Goal: Task Accomplishment & Management: Manage account settings

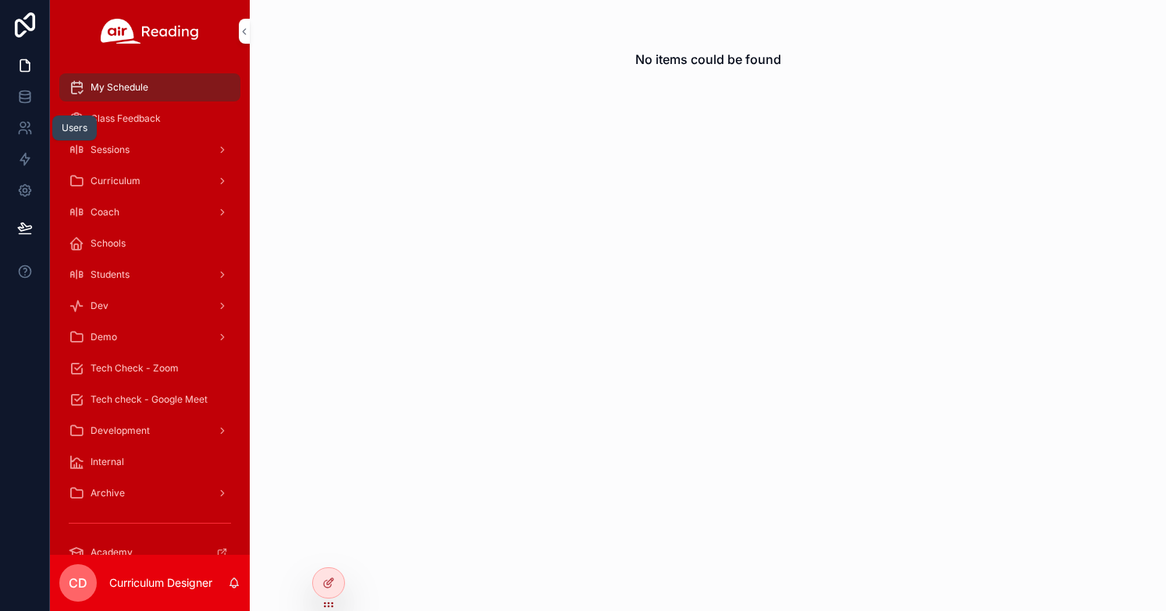
click at [27, 123] on icon at bounding box center [25, 128] width 16 height 16
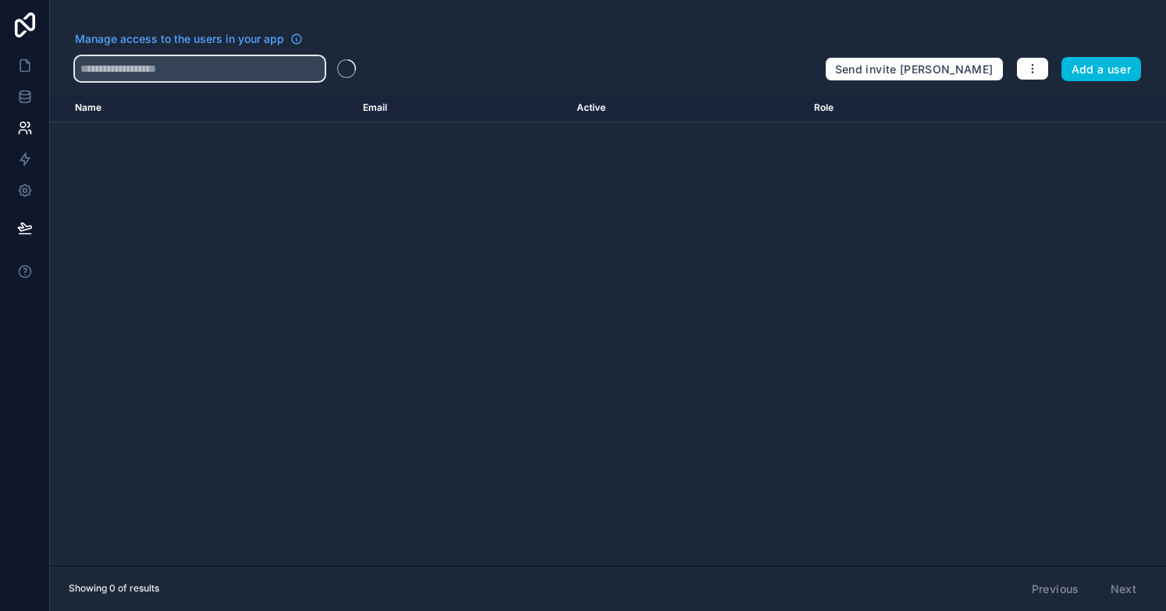
click at [172, 73] on input "text" at bounding box center [200, 68] width 250 height 25
drag, startPoint x: 184, startPoint y: 72, endPoint x: 140, endPoint y: 70, distance: 44.5
click at [137, 73] on input "**********" at bounding box center [200, 68] width 250 height 25
type input "*********"
drag, startPoint x: 133, startPoint y: 68, endPoint x: 66, endPoint y: 59, distance: 66.9
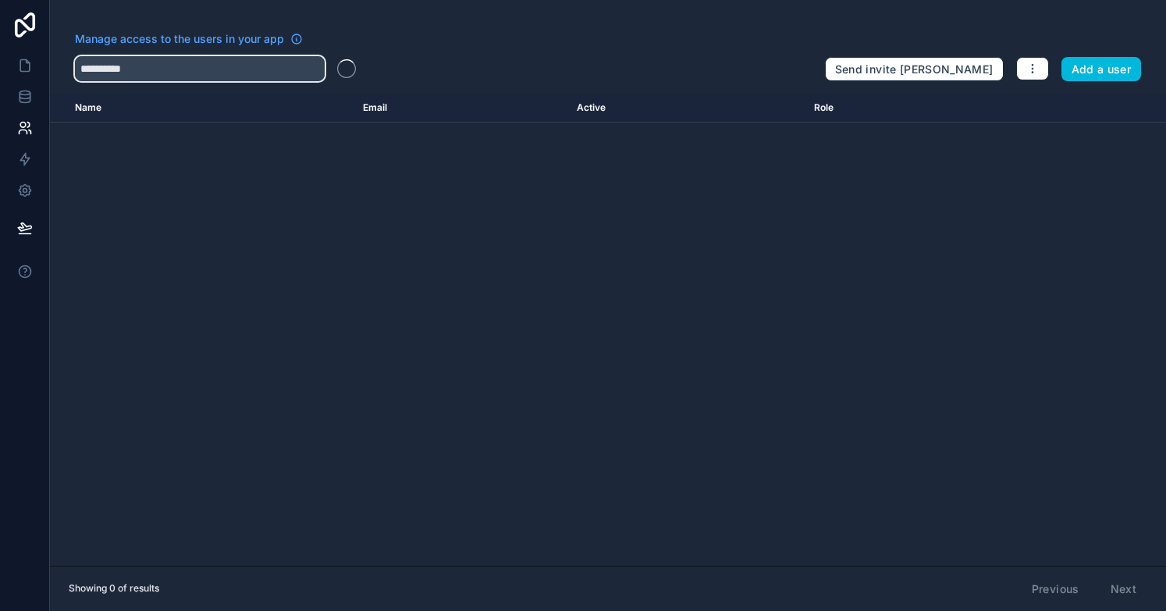
click at [66, 59] on div "Manage access to the users in your app ********* Send invite reminders Add a us…" at bounding box center [608, 56] width 1116 height 50
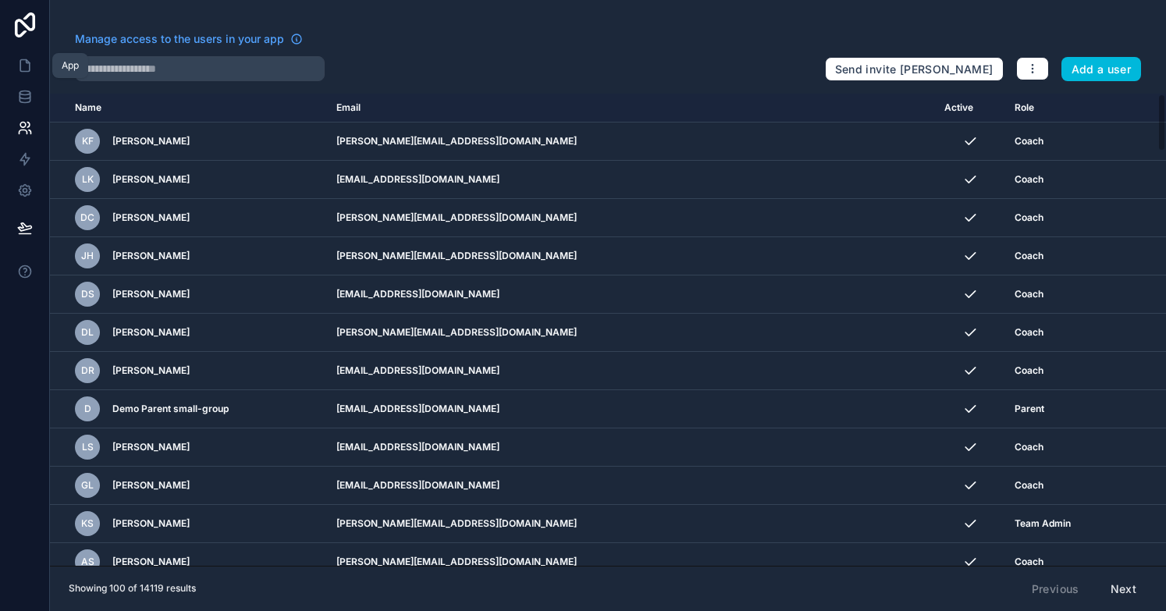
click at [29, 59] on icon at bounding box center [25, 66] width 16 height 16
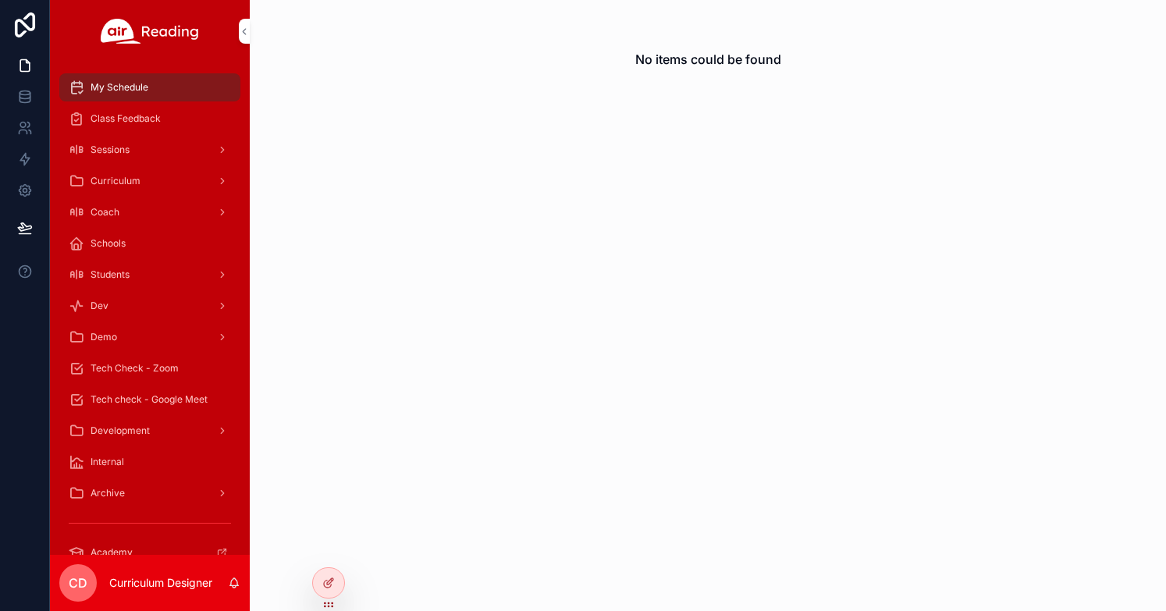
click at [139, 206] on div "Coach" at bounding box center [150, 212] width 162 height 25
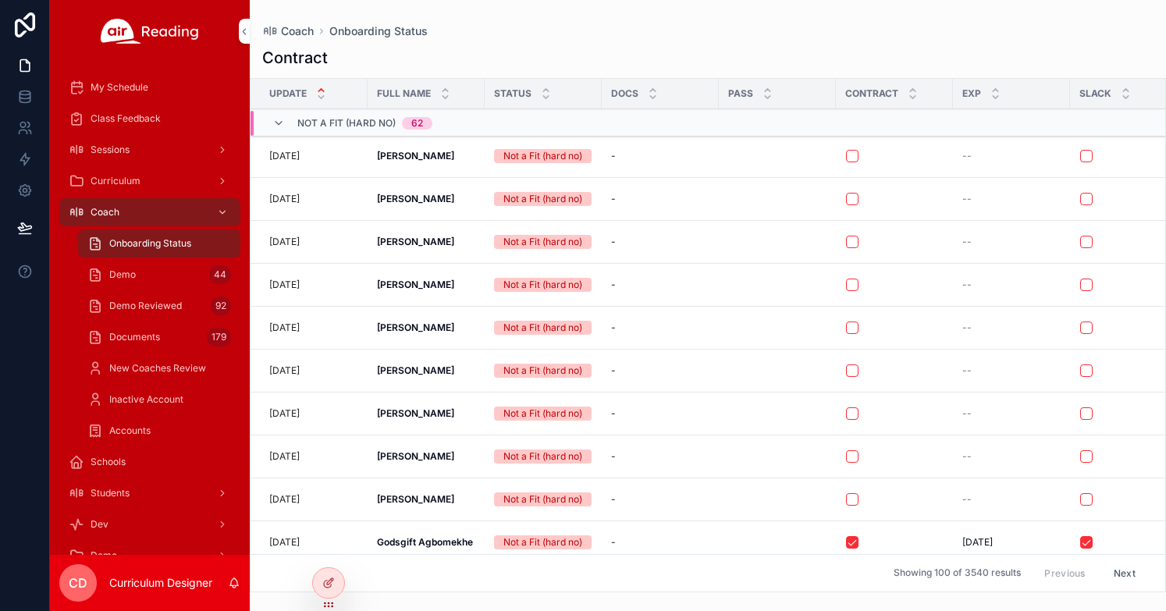
click at [152, 275] on div "Demo 44" at bounding box center [159, 274] width 144 height 25
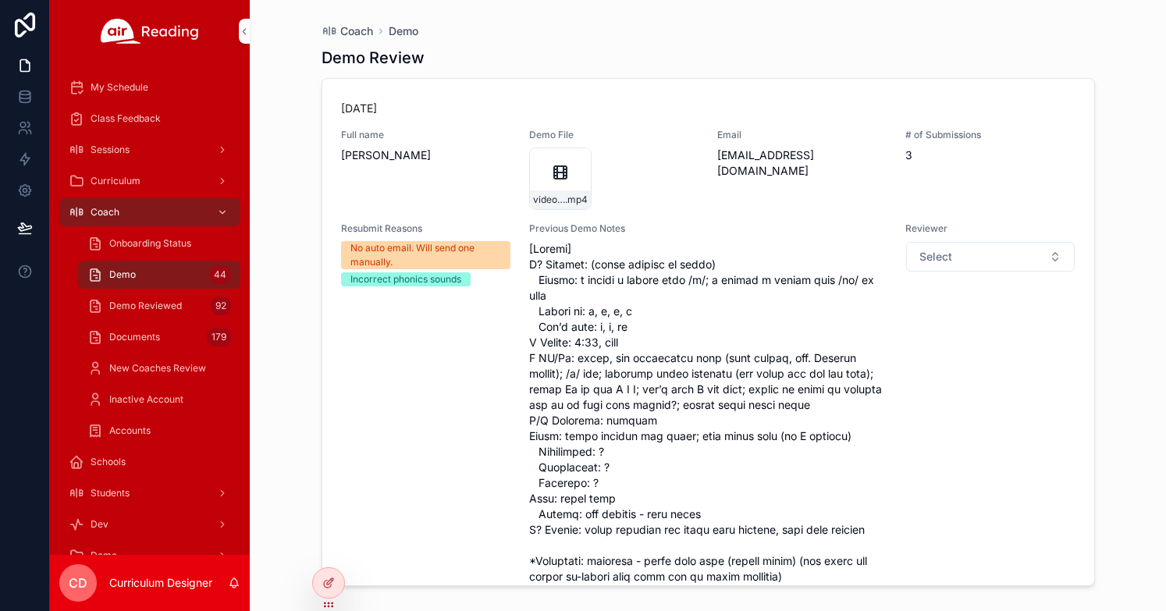
click at [151, 366] on span "New Coaches Review" at bounding box center [157, 368] width 97 height 12
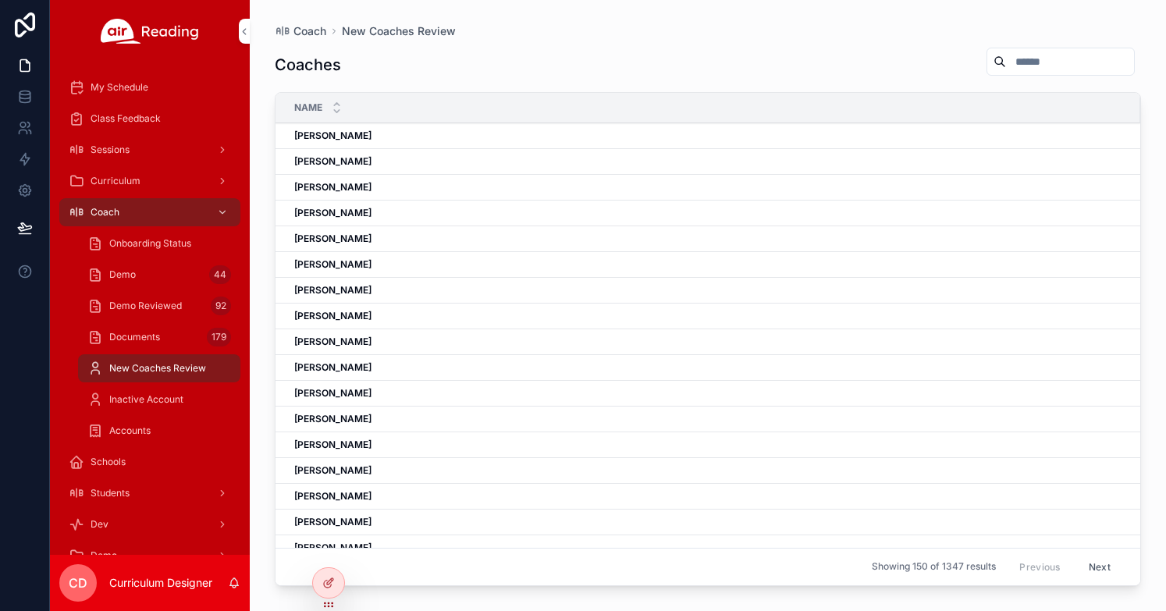
click at [1006, 67] on input "scrollable content" at bounding box center [1070, 62] width 128 height 22
type input "*****"
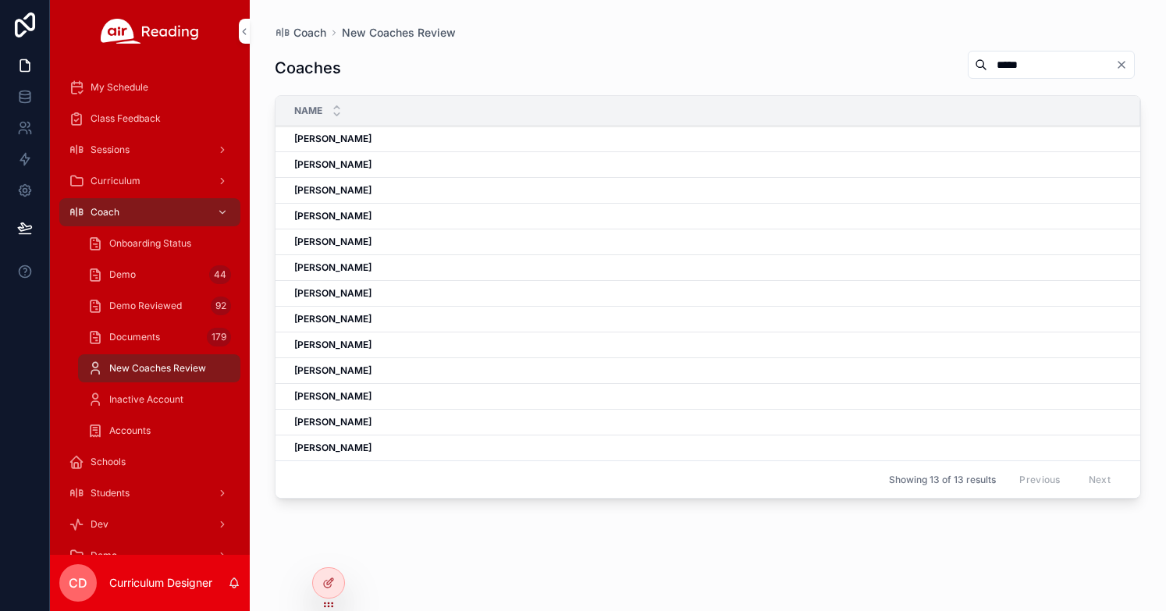
click at [386, 452] on div "[PERSON_NAME] [PERSON_NAME]" at bounding box center [707, 448] width 827 height 12
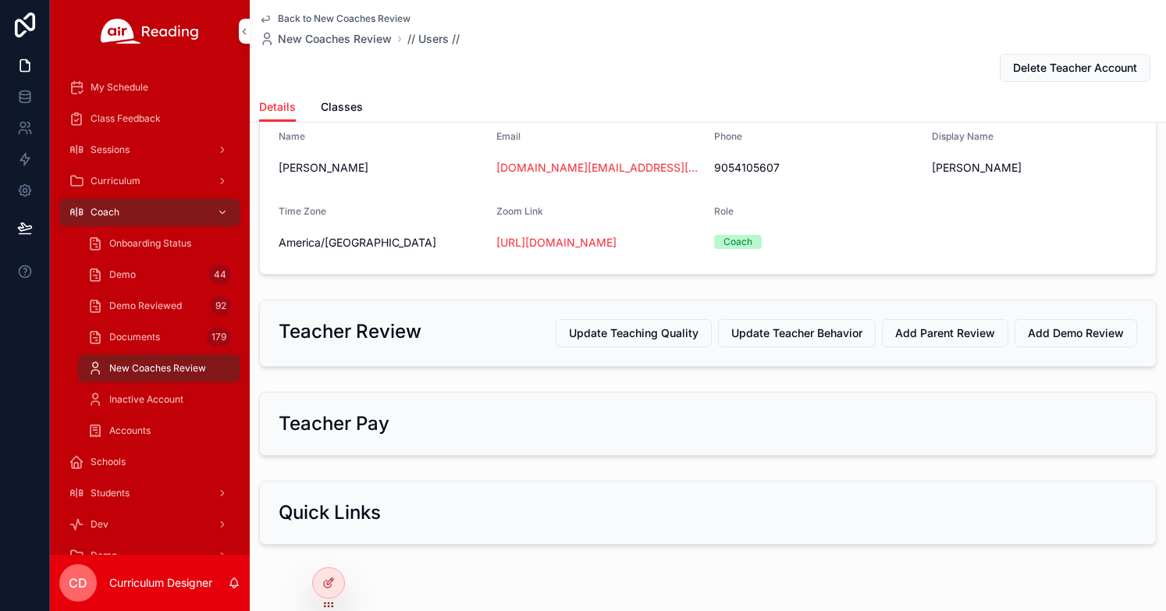
scroll to position [158, 0]
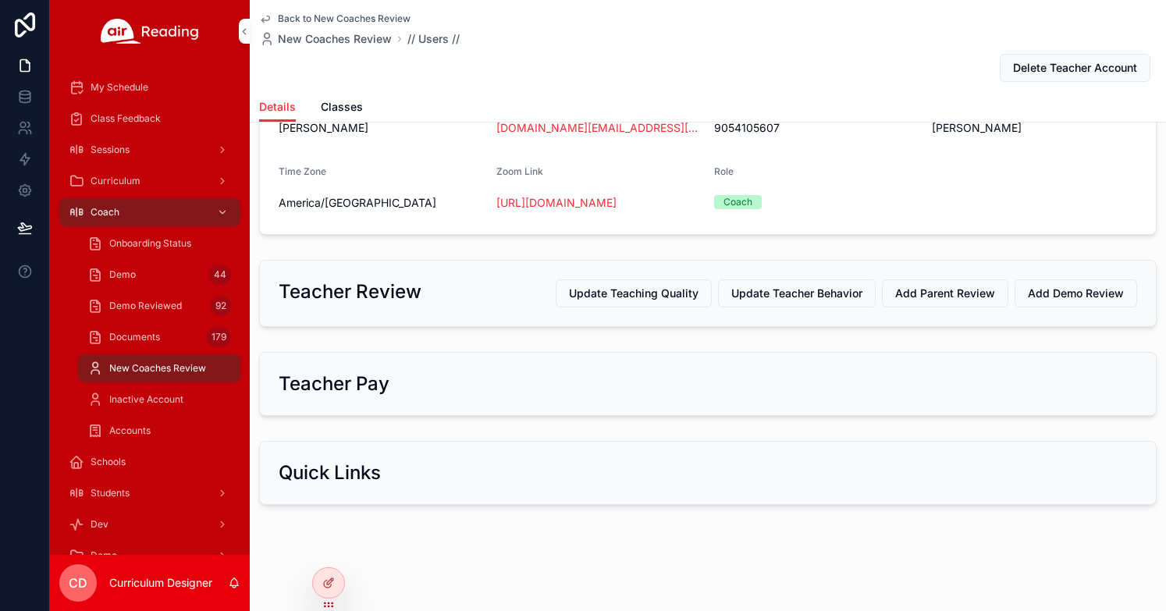
click at [372, 483] on h2 "Quick Links" at bounding box center [330, 472] width 102 height 25
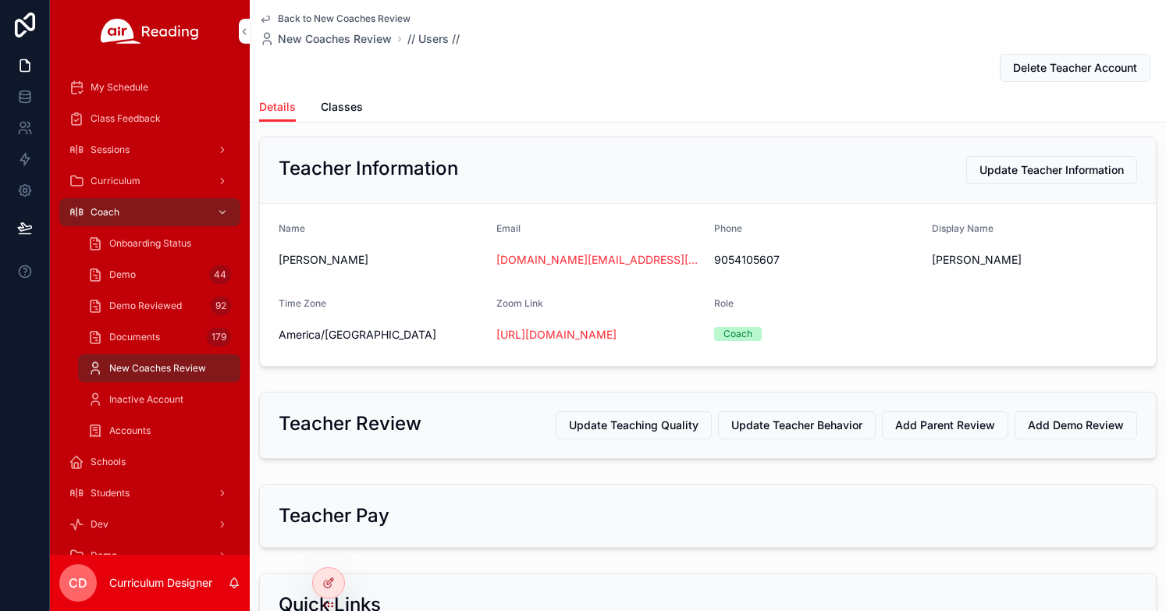
scroll to position [0, 0]
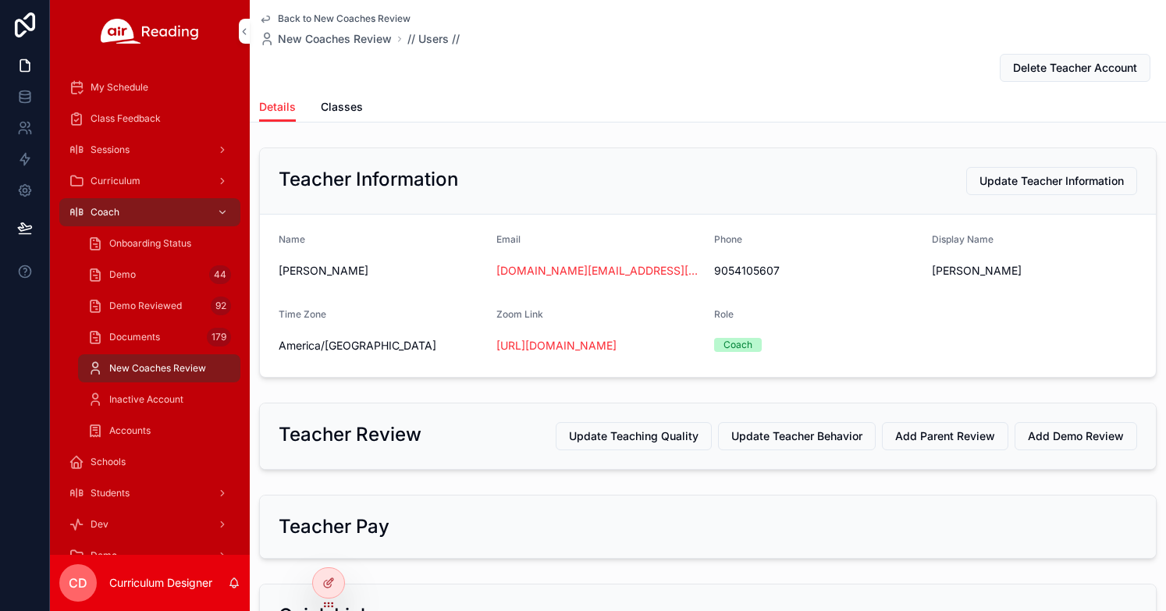
click at [337, 107] on span "Classes" at bounding box center [342, 107] width 42 height 16
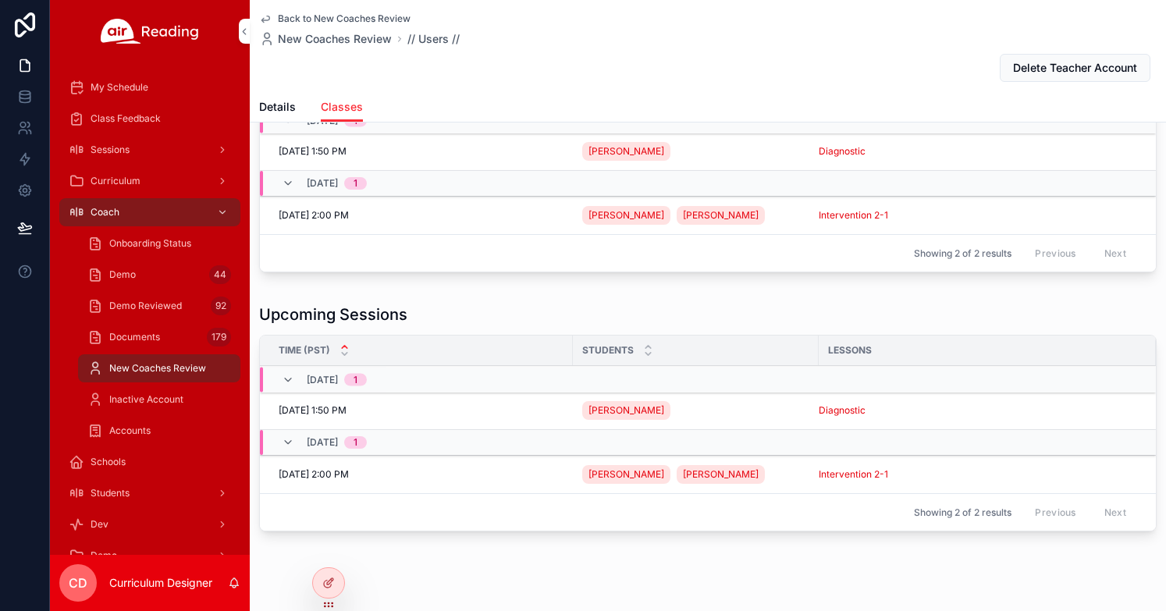
scroll to position [102, 0]
click at [846, 225] on td "Intervention 2-1" at bounding box center [986, 216] width 337 height 38
click at [838, 219] on span "Intervention 2-1" at bounding box center [852, 216] width 69 height 12
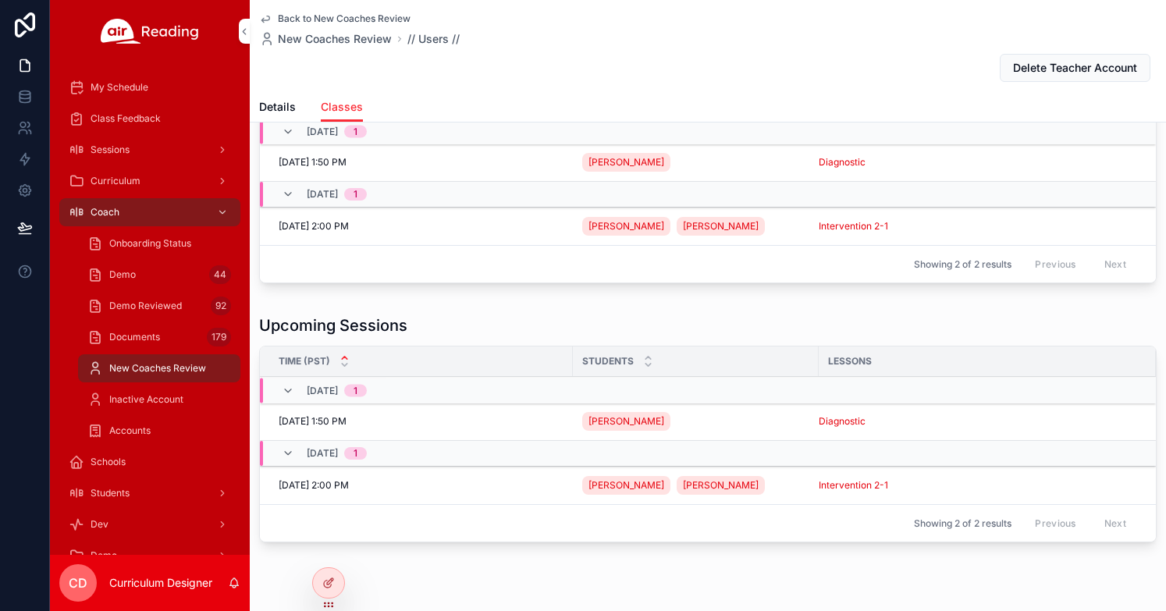
scroll to position [136, 0]
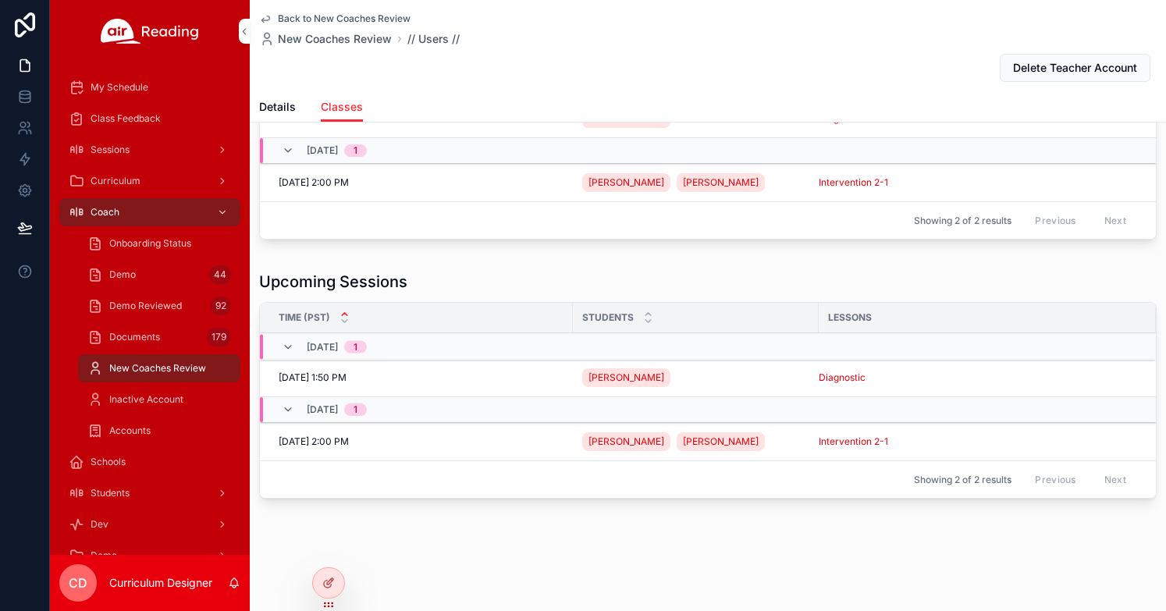
click at [284, 106] on span "Details" at bounding box center [277, 107] width 37 height 16
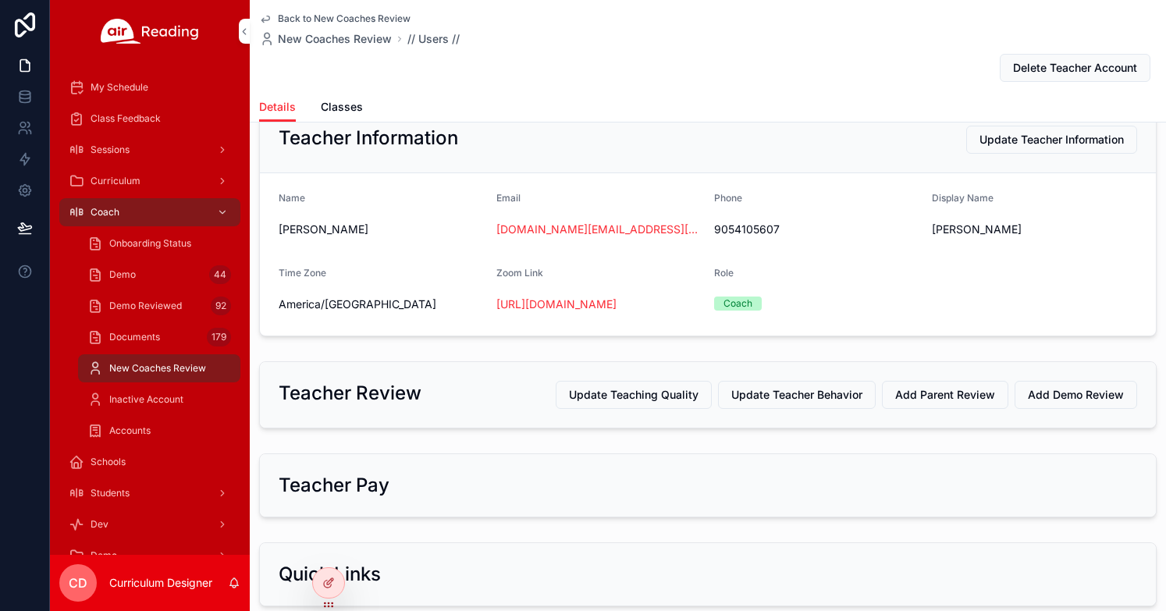
scroll to position [152, 0]
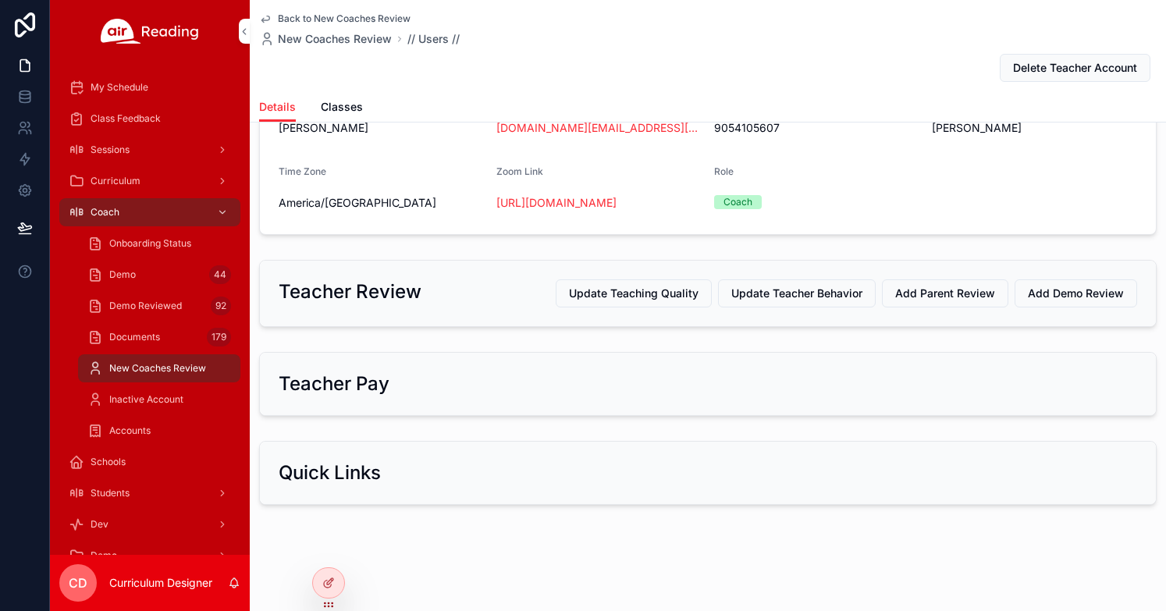
click at [382, 470] on div "Quick Links" at bounding box center [708, 472] width 858 height 25
click at [374, 480] on h2 "Quick Links" at bounding box center [330, 472] width 102 height 25
click at [155, 307] on span "Demo Reviewed" at bounding box center [145, 306] width 73 height 12
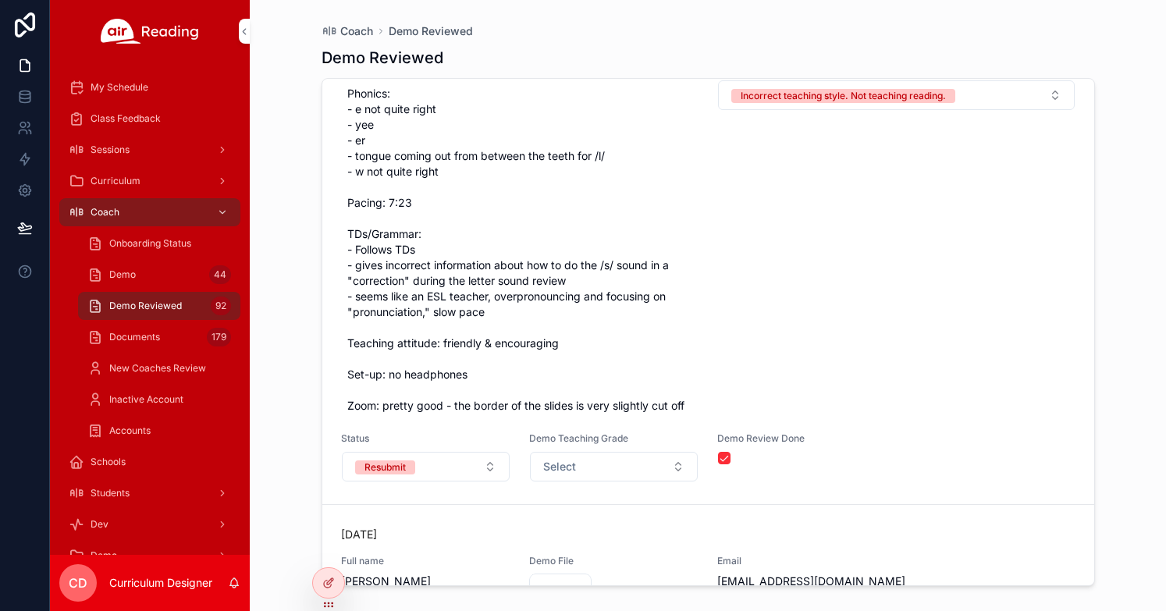
scroll to position [1164, 0]
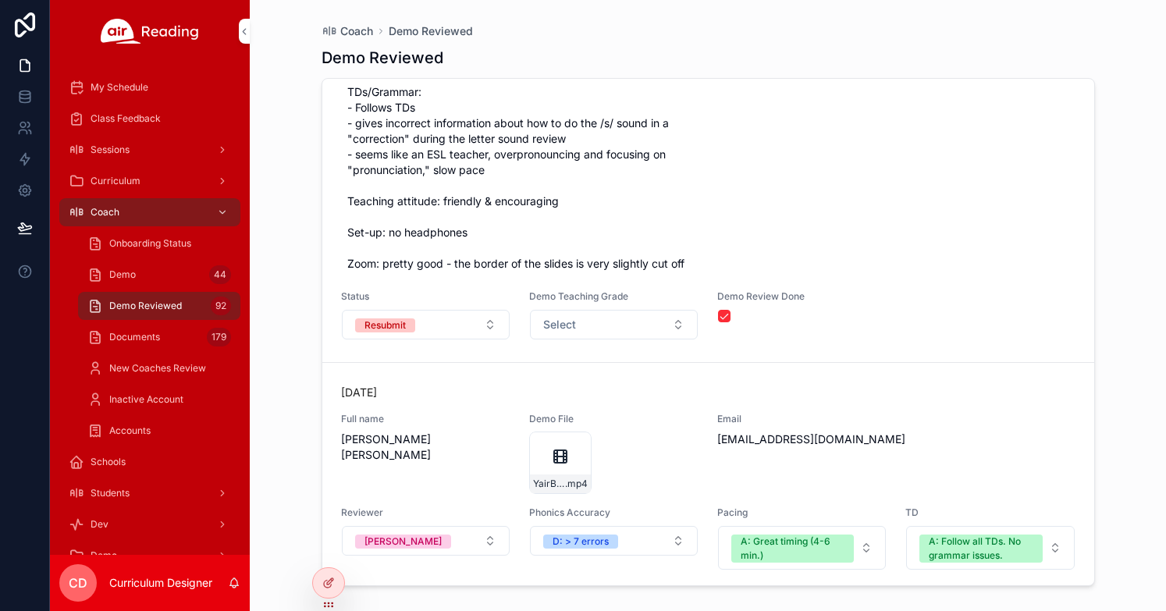
click at [140, 177] on div "Curriculum" at bounding box center [150, 181] width 162 height 25
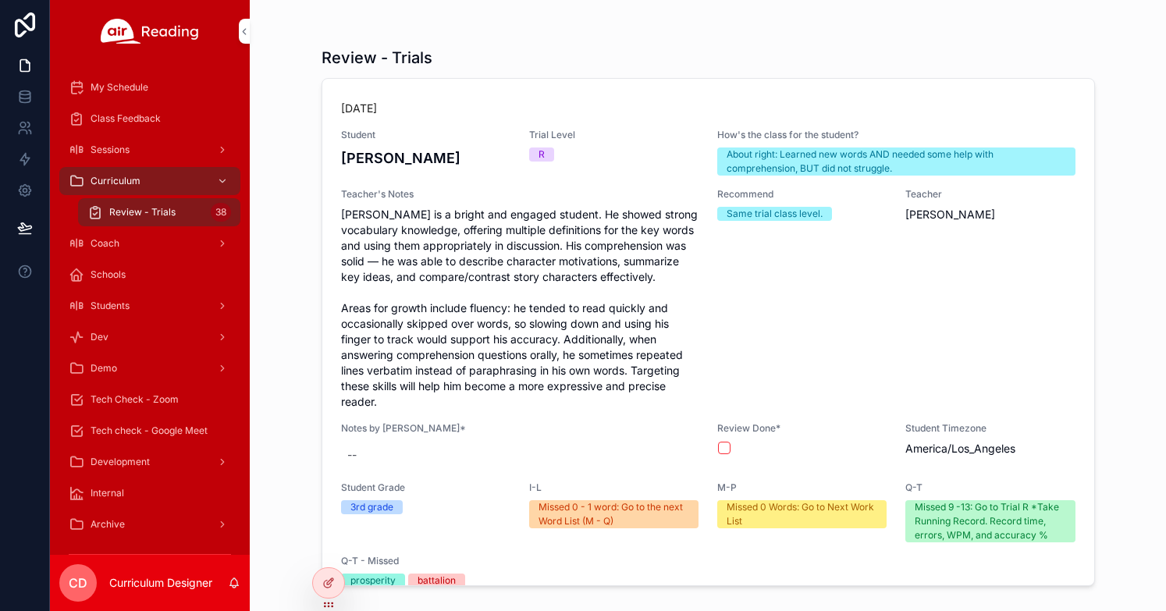
click at [157, 257] on div "Coach" at bounding box center [150, 243] width 200 height 31
click at [172, 247] on div "Coach" at bounding box center [150, 243] width 162 height 25
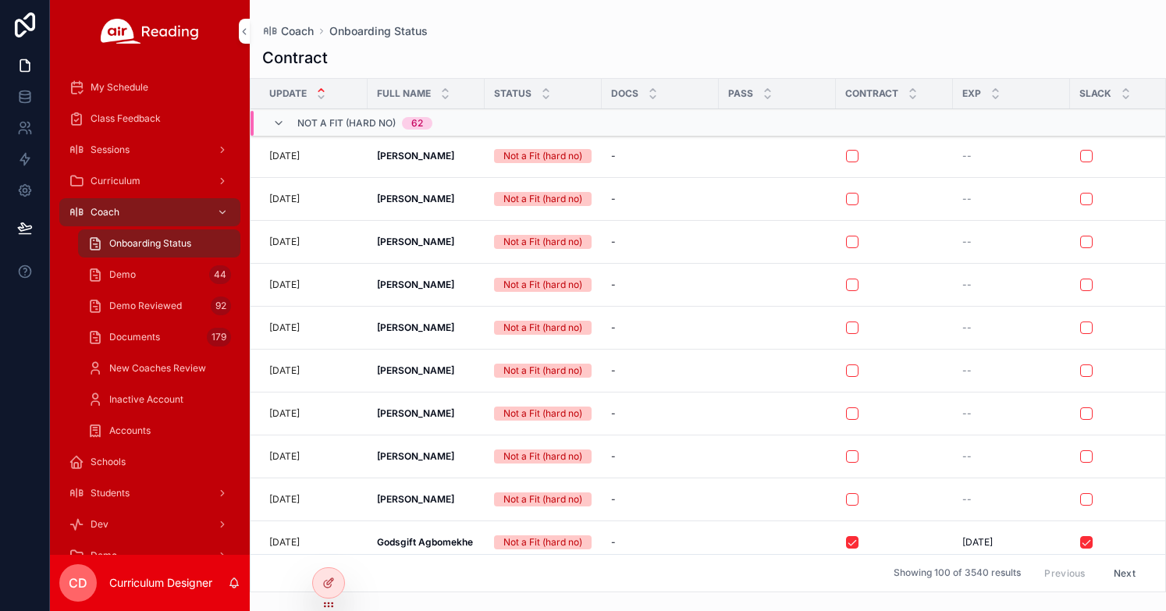
click at [140, 380] on div "New Coaches Review" at bounding box center [159, 368] width 144 height 25
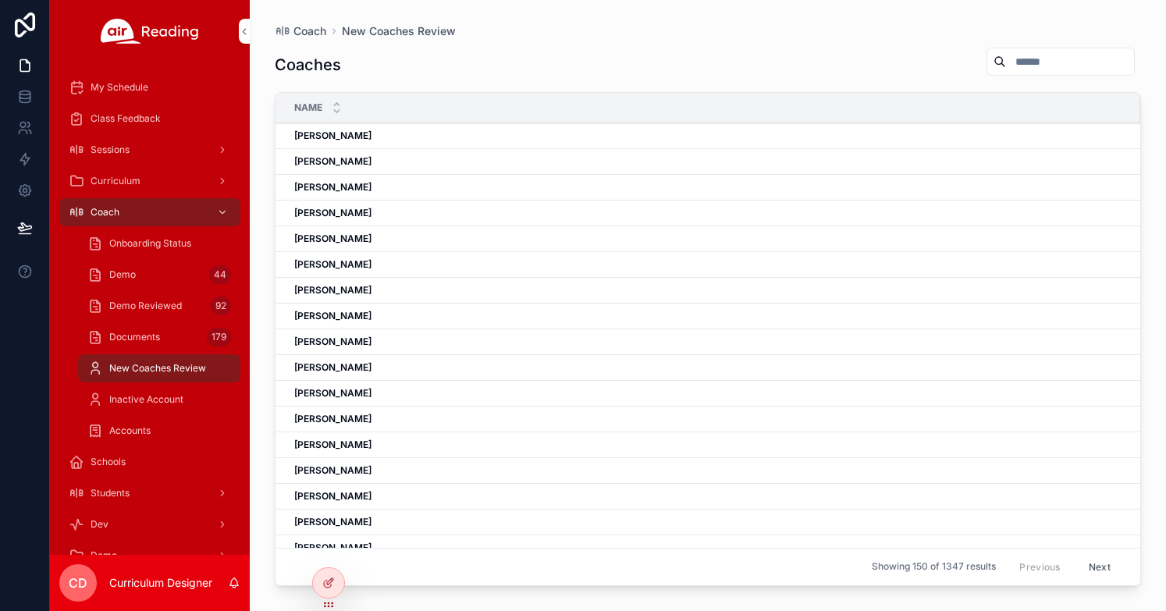
click at [126, 245] on span "Onboarding Status" at bounding box center [150, 243] width 82 height 12
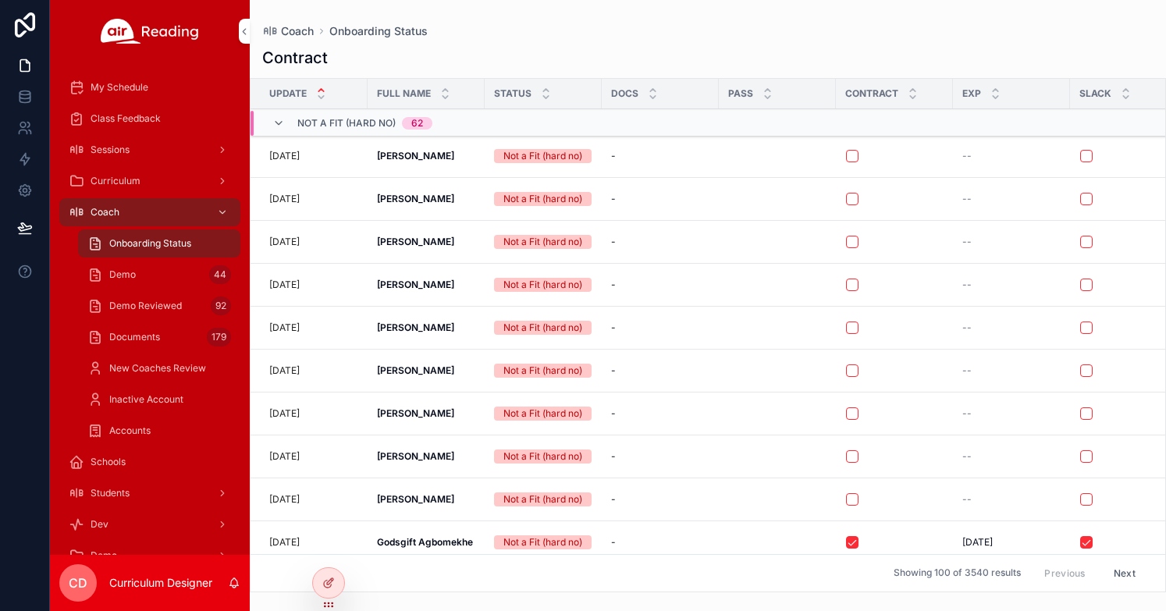
click at [124, 213] on div "Coach" at bounding box center [150, 212] width 162 height 25
click at [292, 29] on span "Coach" at bounding box center [297, 31] width 33 height 16
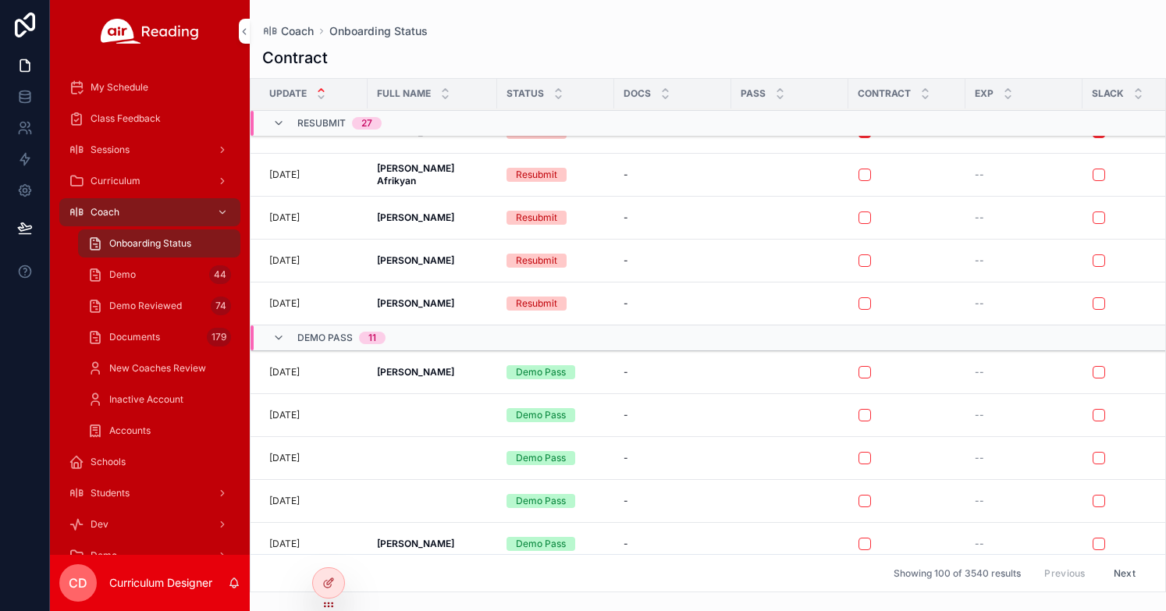
scroll to position [3952, 0]
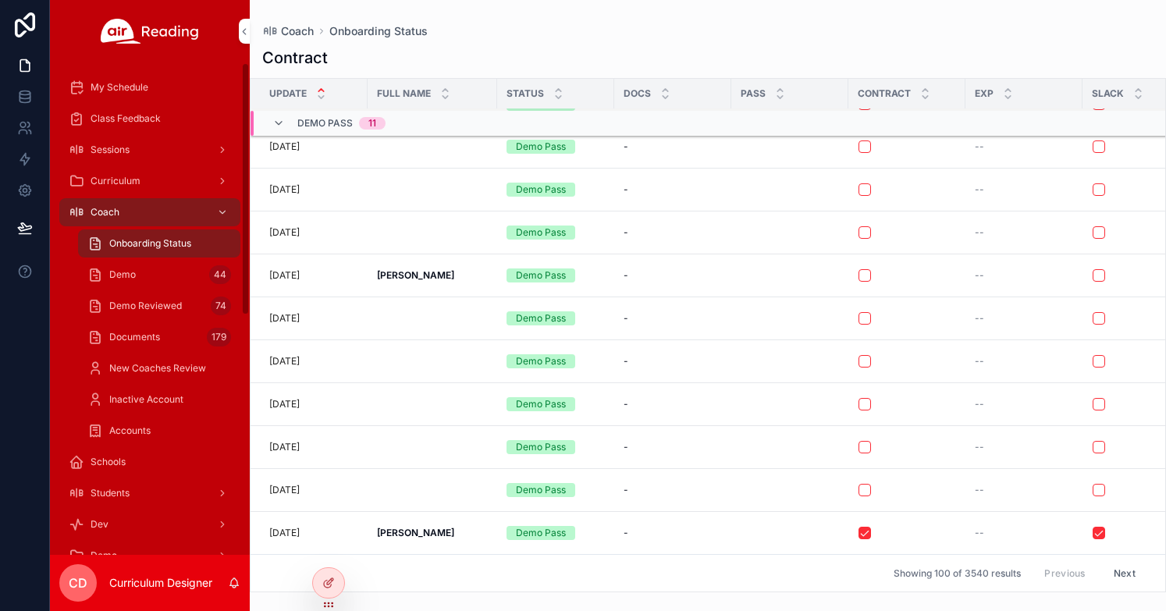
click at [142, 362] on span "New Coaches Review" at bounding box center [157, 368] width 97 height 12
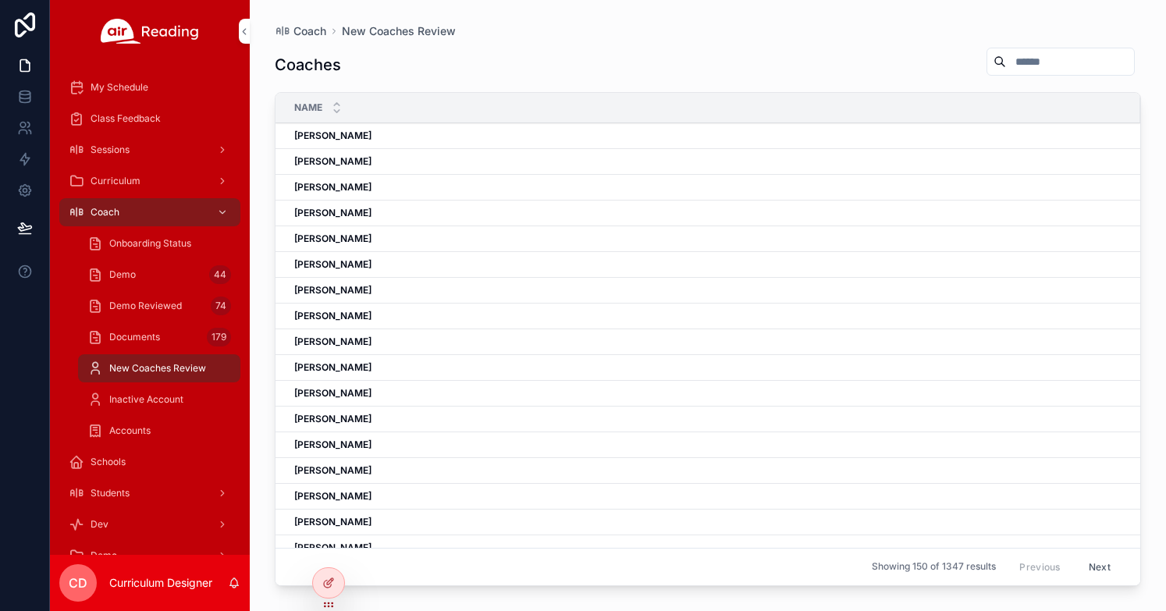
click at [153, 443] on link "Accounts" at bounding box center [159, 431] width 162 height 28
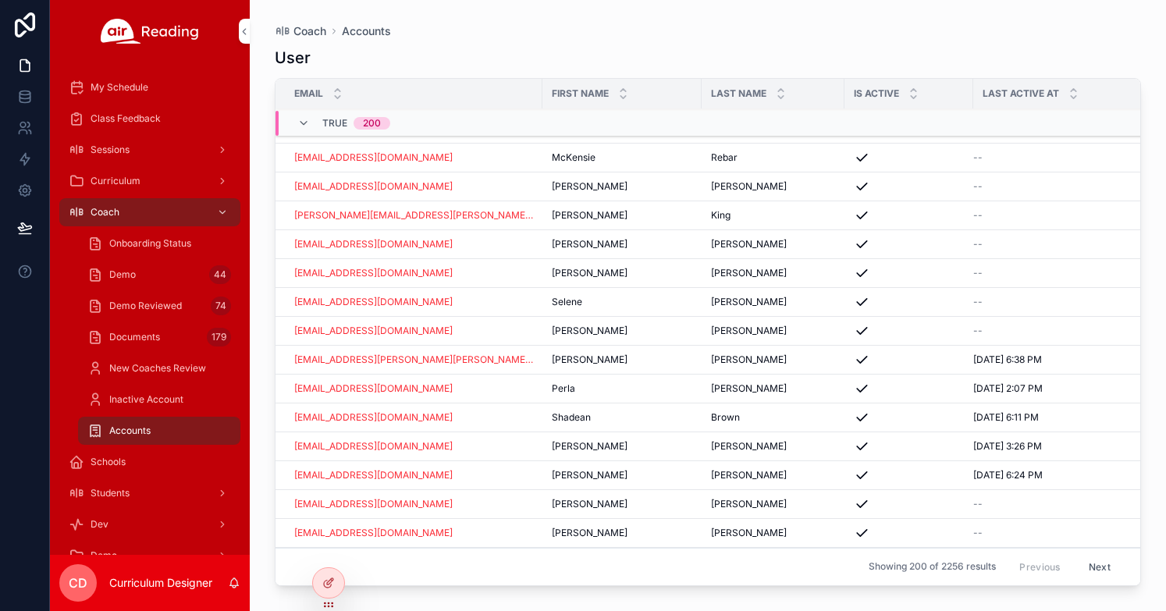
scroll to position [1322, 0]
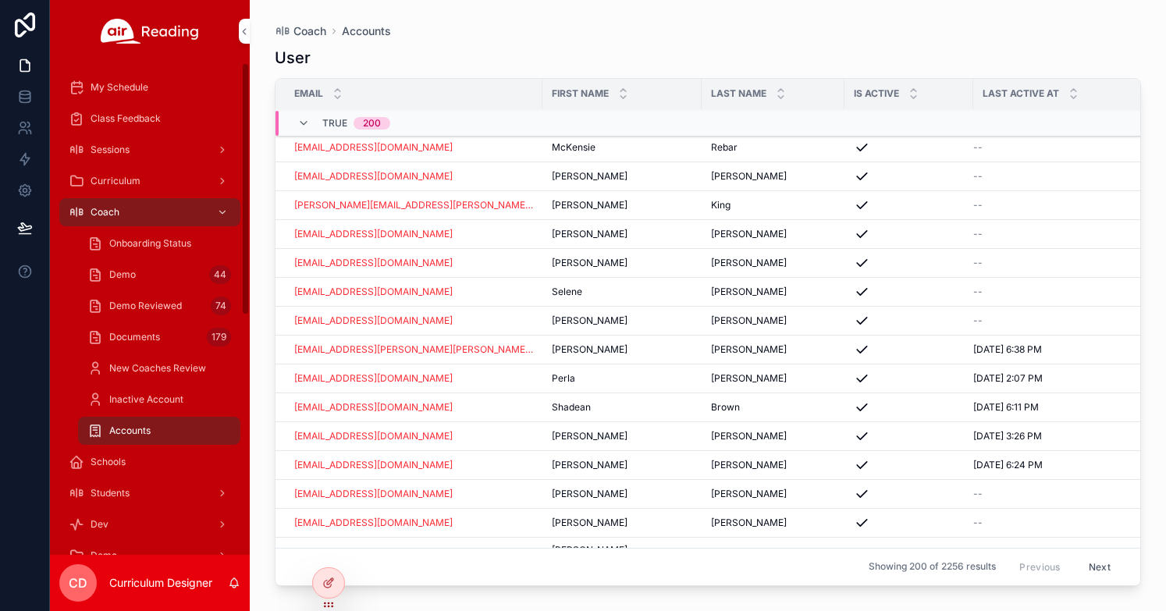
click at [123, 114] on span "Class Feedback" at bounding box center [126, 118] width 70 height 12
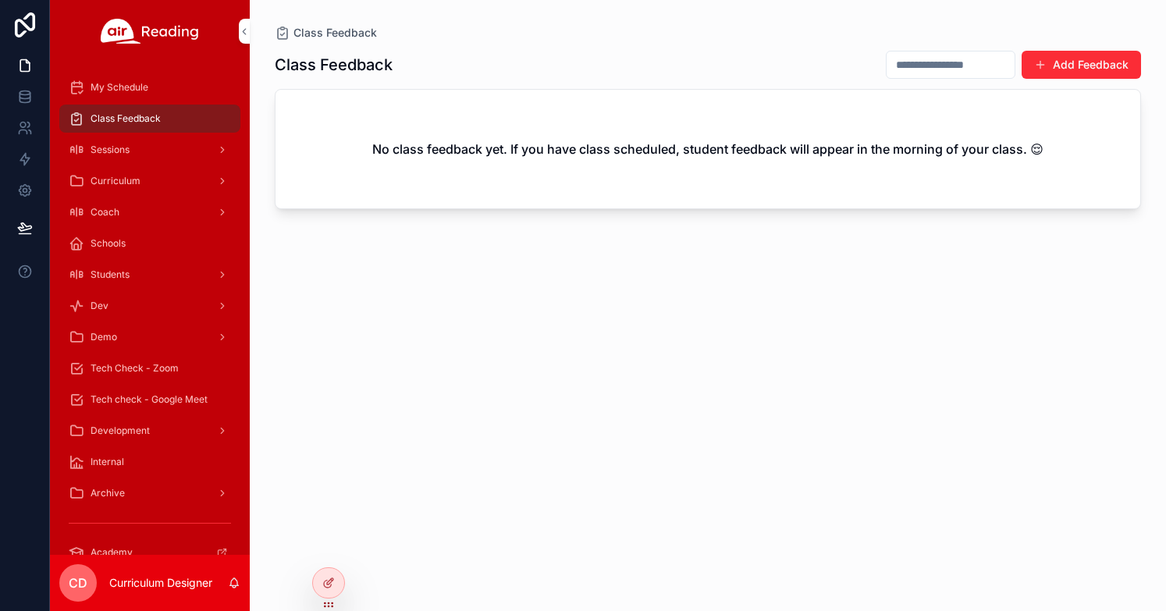
click at [125, 151] on span "Sessions" at bounding box center [110, 150] width 39 height 12
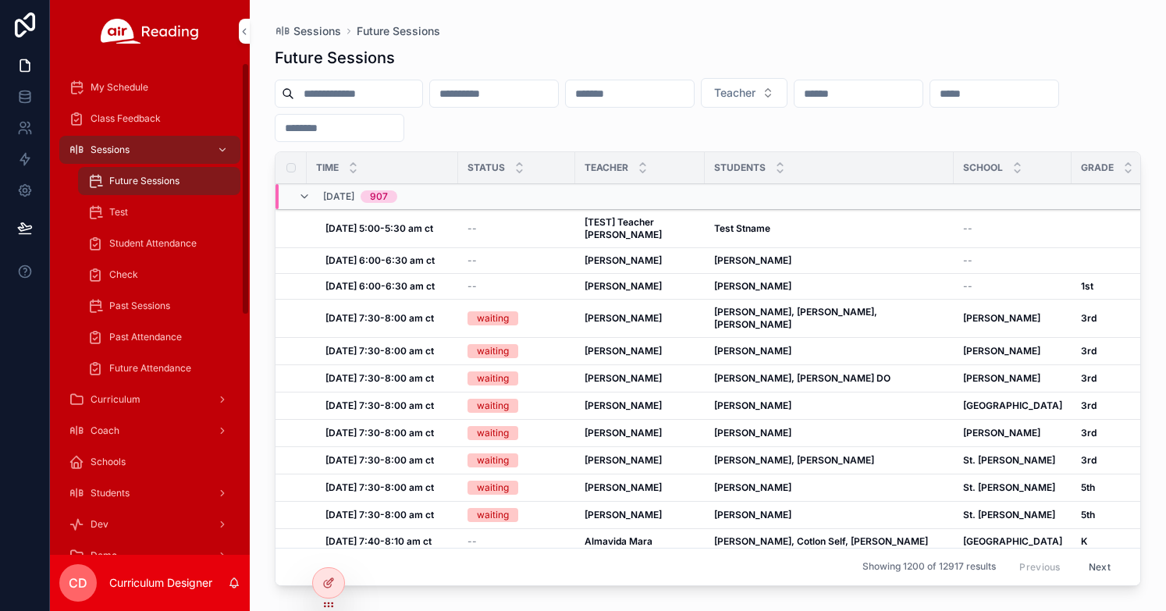
click at [142, 428] on div "Coach" at bounding box center [150, 430] width 162 height 25
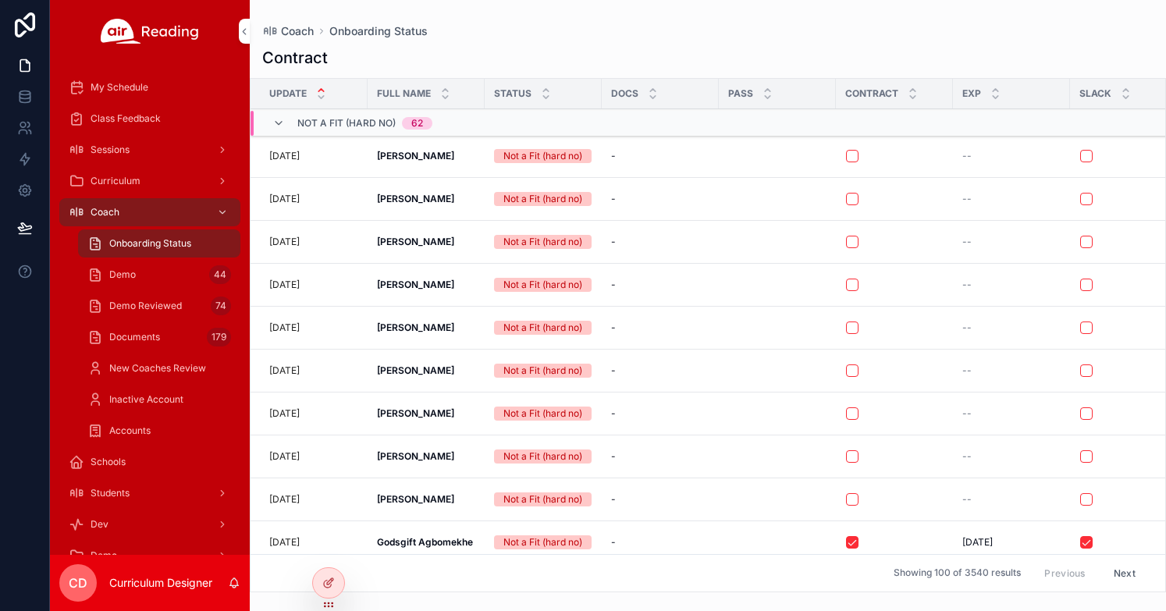
click at [144, 435] on span "Accounts" at bounding box center [129, 430] width 41 height 12
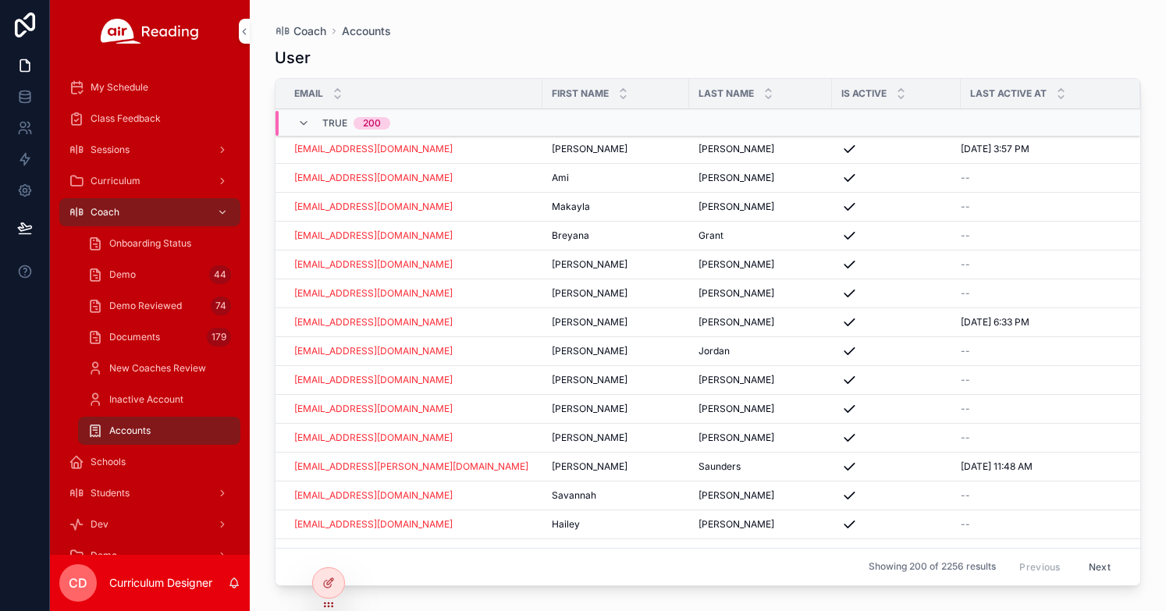
click at [975, 153] on span "[DATE] 3:57 PM" at bounding box center [994, 149] width 69 height 12
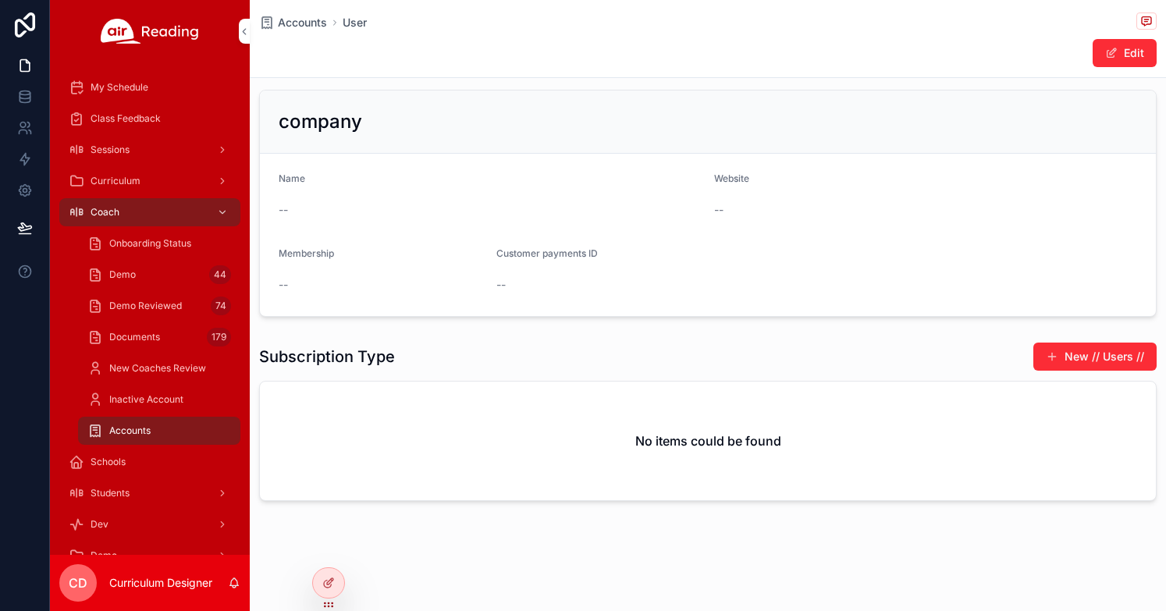
scroll to position [527, 0]
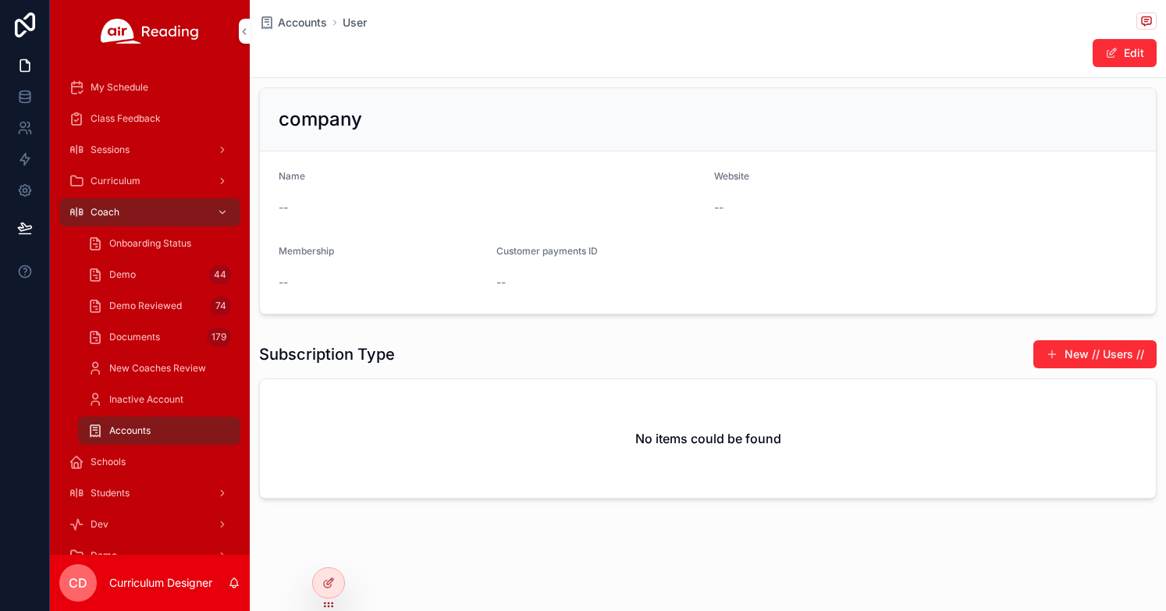
click at [307, 26] on span "Accounts" at bounding box center [302, 23] width 49 height 16
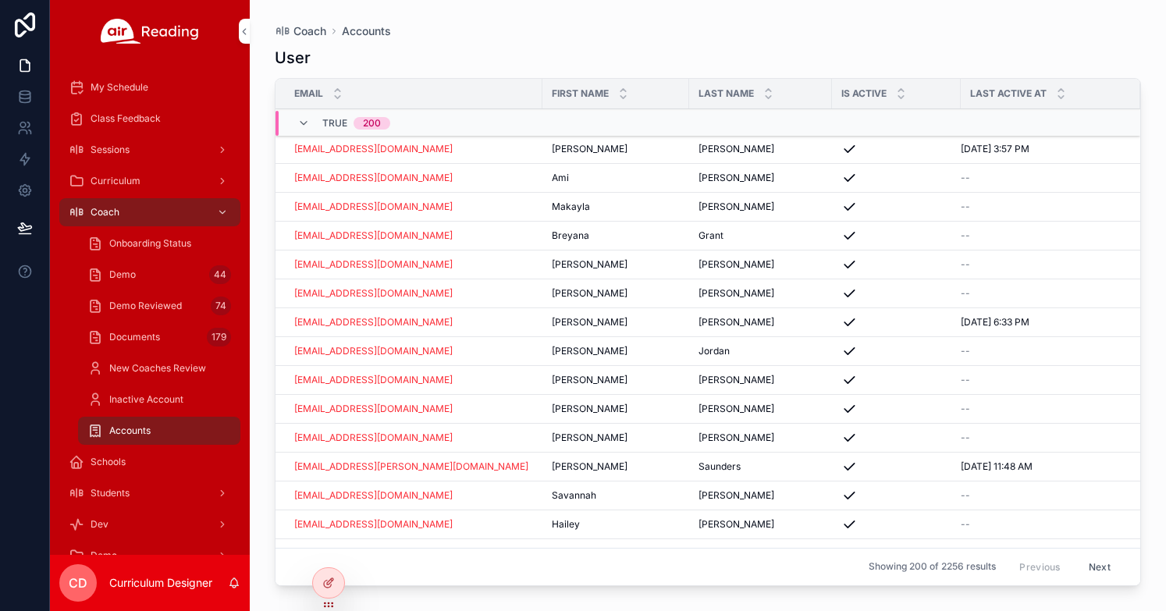
click at [0, 351] on html "My Schedule Class Feedback Sessions Curriculum Coach Onboarding Status Demo 44 …" at bounding box center [583, 305] width 1166 height 611
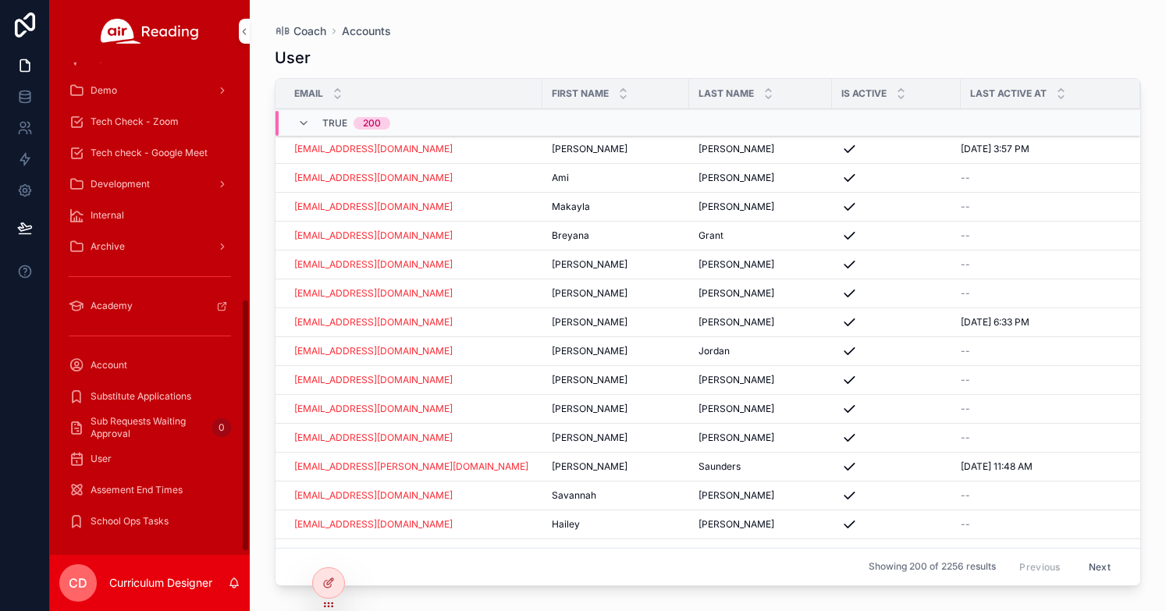
scroll to position [466, 0]
click at [20, 25] on icon at bounding box center [24, 24] width 31 height 25
